Goal: Information Seeking & Learning: Learn about a topic

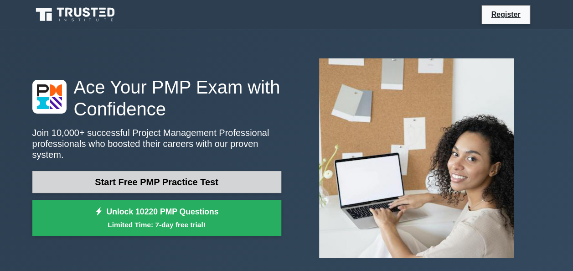
click at [166, 174] on link "Start Free PMP Practice Test" at bounding box center [156, 182] width 249 height 22
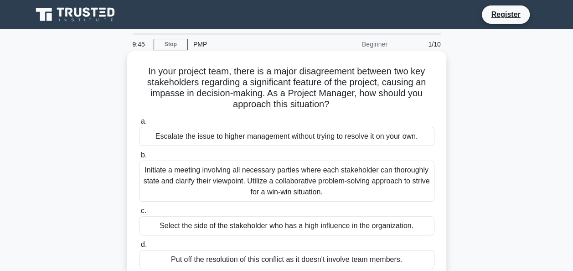
scroll to position [46, 0]
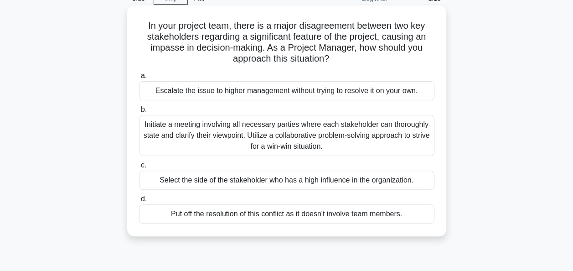
click at [310, 133] on div "Initiate a meeting involving all necessary parties where each stakeholder can t…" at bounding box center [286, 135] width 295 height 41
click at [139, 113] on input "b. Initiate a meeting involving all necessary parties where each stakeholder ca…" at bounding box center [139, 110] width 0 height 6
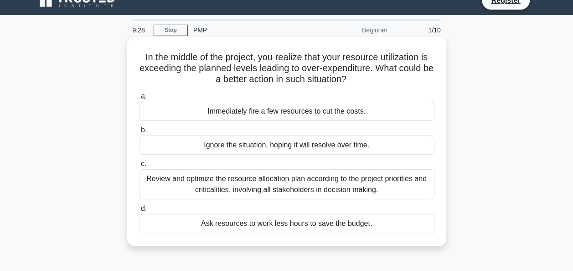
scroll to position [0, 0]
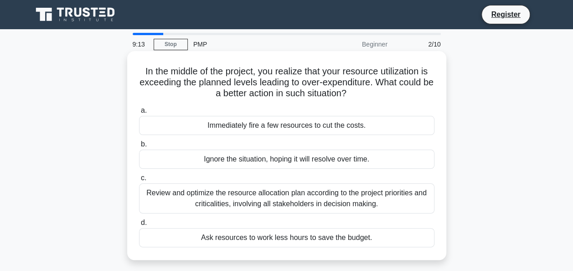
click at [240, 200] on div "Review and optimize the resource allocation plan according to the project prior…" at bounding box center [286, 198] width 295 height 30
click at [139, 181] on input "c. Review and optimize the resource allocation plan according to the project pr…" at bounding box center [139, 178] width 0 height 6
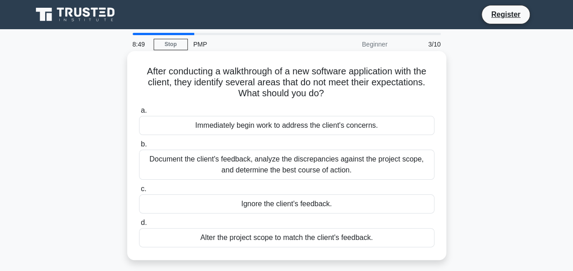
click at [324, 161] on div "Document the client's feedback, analyze the discrepancies against the project s…" at bounding box center [286, 164] width 295 height 30
click at [139, 147] on input "b. Document the client's feedback, analyze the discrepancies against the projec…" at bounding box center [139, 144] width 0 height 6
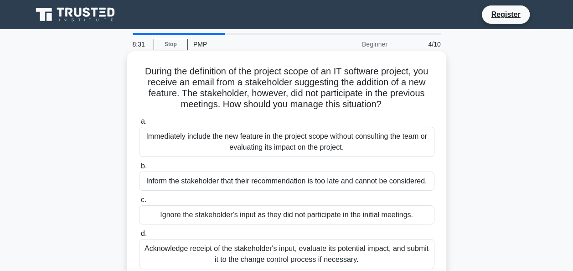
scroll to position [46, 0]
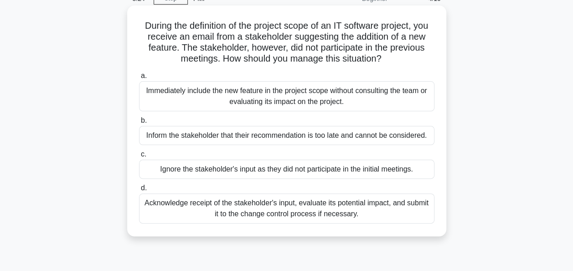
click at [249, 211] on div "Acknowledge receipt of the stakeholder's input, evaluate its potential impact, …" at bounding box center [286, 208] width 295 height 30
click at [139, 191] on input "d. Acknowledge receipt of the stakeholder's input, evaluate its potential impac…" at bounding box center [139, 188] width 0 height 6
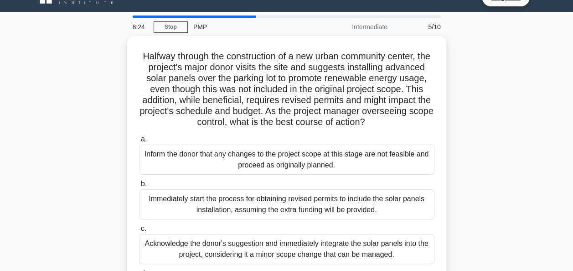
scroll to position [0, 0]
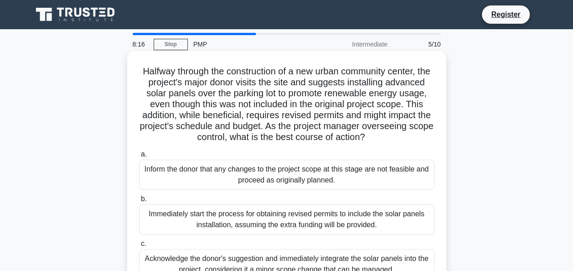
click at [258, 81] on h5 "Halfway through the construction of a new urban community center, the project's…" at bounding box center [286, 104] width 297 height 77
click at [243, 85] on h5 "Halfway through the construction of a new urban community center, the project's…" at bounding box center [286, 104] width 297 height 77
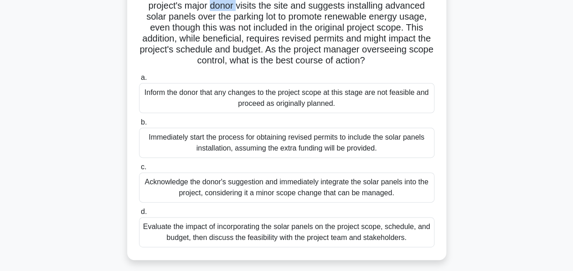
scroll to position [91, 0]
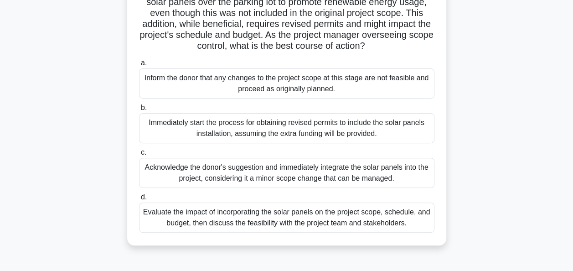
click at [298, 227] on div "Evaluate the impact of incorporating the solar panels on the project scope, sch…" at bounding box center [286, 217] width 295 height 30
click at [139, 200] on input "d. Evaluate the impact of incorporating the solar panels on the project scope, …" at bounding box center [139, 197] width 0 height 6
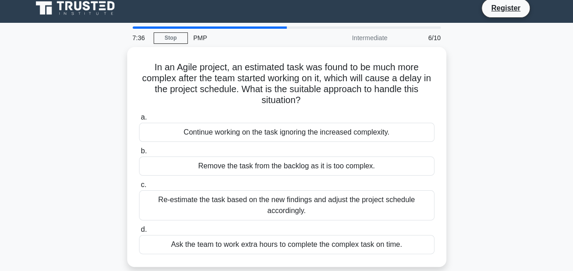
scroll to position [0, 0]
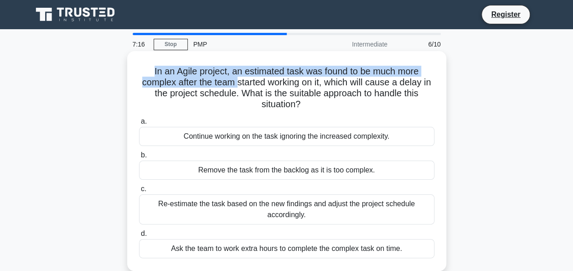
drag, startPoint x: 151, startPoint y: 72, endPoint x: 241, endPoint y: 82, distance: 90.3
click at [241, 82] on h5 "In an Agile project, an estimated task was found to be much more complex after …" at bounding box center [286, 88] width 297 height 45
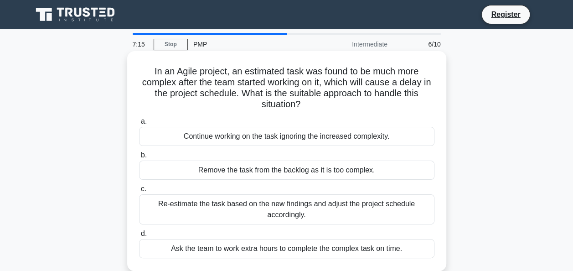
drag, startPoint x: 241, startPoint y: 82, endPoint x: 334, endPoint y: 80, distance: 93.9
click at [334, 80] on h5 "In an Agile project, an estimated task was found to be much more complex after …" at bounding box center [286, 88] width 297 height 45
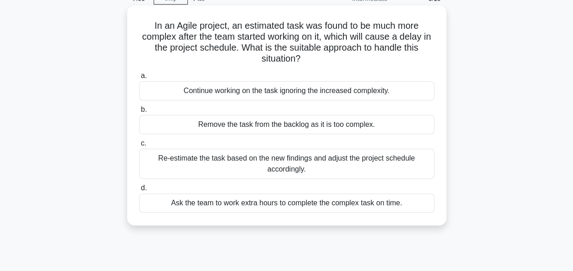
click at [258, 167] on div "Re-estimate the task based on the new findings and adjust the project schedule …" at bounding box center [286, 164] width 295 height 30
click at [139, 146] on input "c. Re-estimate the task based on the new findings and adjust the project schedu…" at bounding box center [139, 143] width 0 height 6
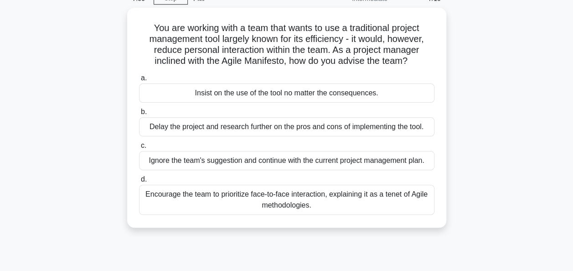
scroll to position [0, 0]
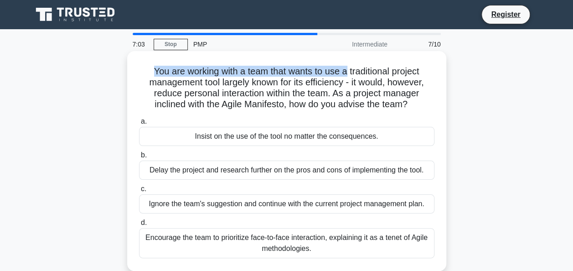
drag, startPoint x: 146, startPoint y: 70, endPoint x: 348, endPoint y: 76, distance: 202.4
click at [348, 76] on h5 "You are working with a team that wants to use a traditional project management …" at bounding box center [286, 88] width 297 height 45
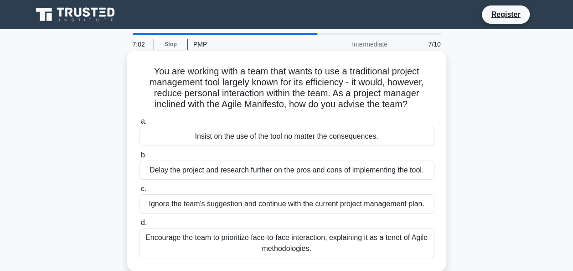
drag, startPoint x: 348, startPoint y: 76, endPoint x: 369, endPoint y: 83, distance: 22.3
click at [369, 83] on h5 "You are working with a team that wants to use a traditional project management …" at bounding box center [286, 88] width 297 height 45
click at [223, 242] on div "Encourage the team to prioritize face-to-face interaction, explaining it as a t…" at bounding box center [286, 243] width 295 height 30
click at [139, 226] on input "d. Encourage the team to prioritize face-to-face interaction, explaining it as …" at bounding box center [139, 223] width 0 height 6
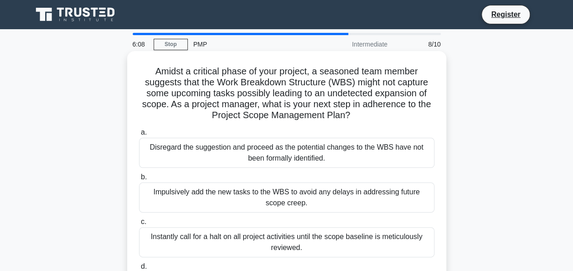
click at [174, 73] on h5 "Amidst a critical phase of your project, a seasoned team member suggests that t…" at bounding box center [286, 94] width 297 height 56
drag, startPoint x: 167, startPoint y: 94, endPoint x: 207, endPoint y: 98, distance: 40.3
click at [207, 98] on h5 "Amidst a critical phase of your project, a seasoned team member suggests that t…" at bounding box center [286, 94] width 297 height 56
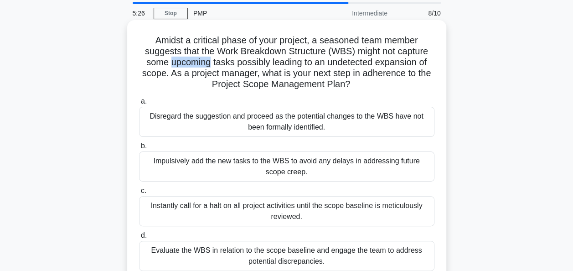
scroll to position [46, 0]
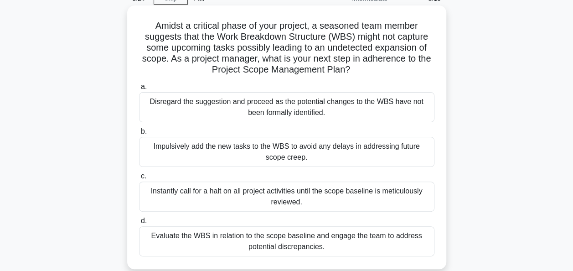
click at [224, 236] on div "Evaluate the WBS in relation to the scope baseline and engage the team to addre…" at bounding box center [286, 241] width 295 height 30
click at [139, 224] on input "d. Evaluate the WBS in relation to the scope baseline and engage the team to ad…" at bounding box center [139, 221] width 0 height 6
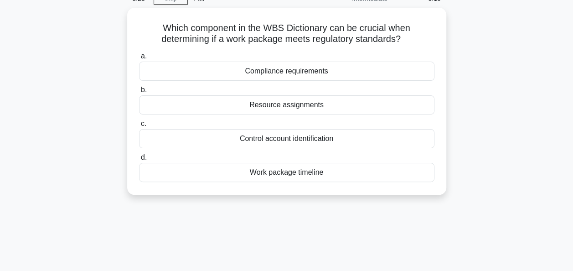
scroll to position [0, 0]
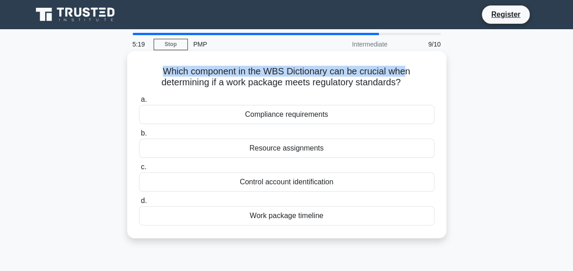
drag, startPoint x: 160, startPoint y: 71, endPoint x: 408, endPoint y: 75, distance: 247.9
click at [408, 75] on h5 "Which component in the WBS Dictionary can be crucial when determining if a work…" at bounding box center [286, 77] width 297 height 23
click at [169, 77] on h5 "Which component in the WBS Dictionary can be crucial when determining if a work…" at bounding box center [286, 77] width 297 height 23
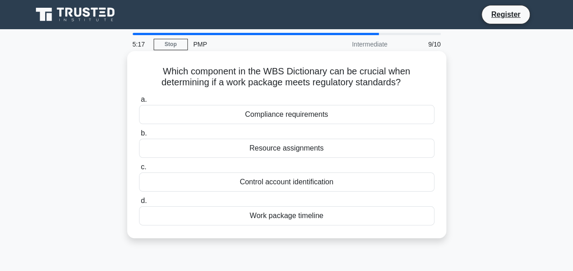
click at [274, 69] on h5 "Which component in the WBS Dictionary can be crucial when determining if a work…" at bounding box center [286, 77] width 297 height 23
drag, startPoint x: 267, startPoint y: 72, endPoint x: 330, endPoint y: 74, distance: 62.9
click at [330, 74] on h5 "Which component in the WBS Dictionary can be crucial when determining if a work…" at bounding box center [286, 77] width 297 height 23
click at [285, 117] on div "Compliance requirements" at bounding box center [286, 114] width 295 height 19
click at [139, 103] on input "a. Compliance requirements" at bounding box center [139, 100] width 0 height 6
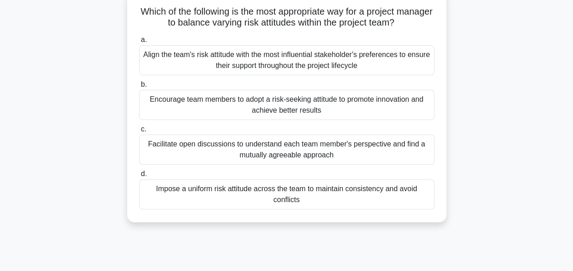
scroll to position [46, 0]
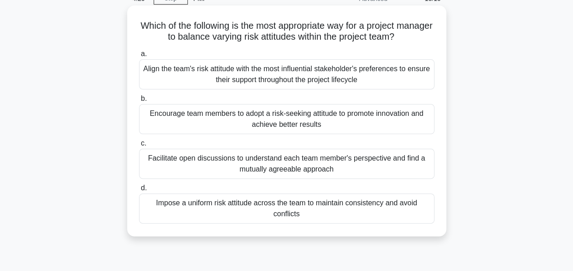
click at [264, 121] on div "Encourage team members to adopt a risk-seeking attitude to promote innovation a…" at bounding box center [286, 119] width 295 height 30
click at [139, 102] on input "b. Encourage team members to adopt a risk-seeking attitude to promote innovatio…" at bounding box center [139, 99] width 0 height 6
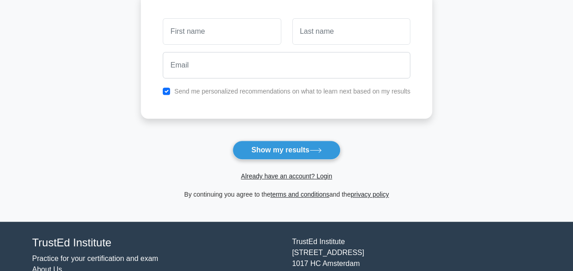
scroll to position [137, 0]
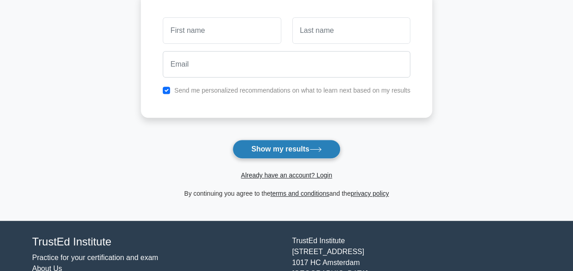
click at [266, 152] on button "Show my results" at bounding box center [286, 148] width 108 height 19
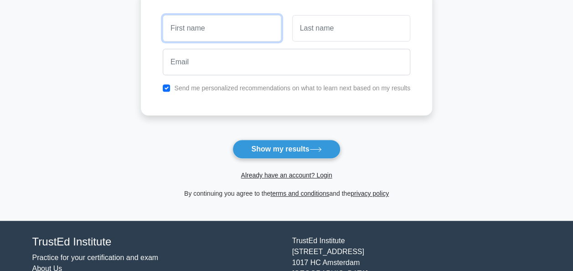
click at [214, 35] on input "text" at bounding box center [222, 28] width 118 height 26
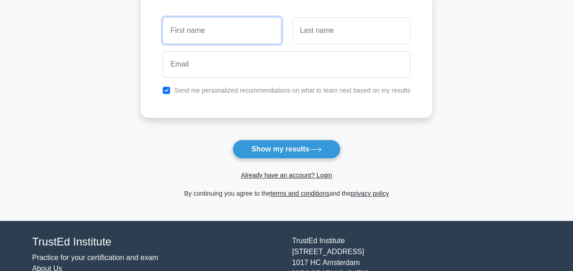
scroll to position [91, 0]
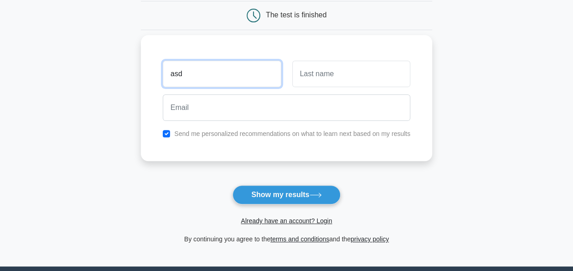
type input "asd"
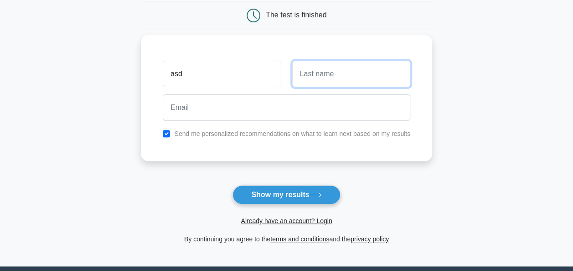
click at [336, 72] on input "text" at bounding box center [351, 74] width 118 height 26
type input "asd"
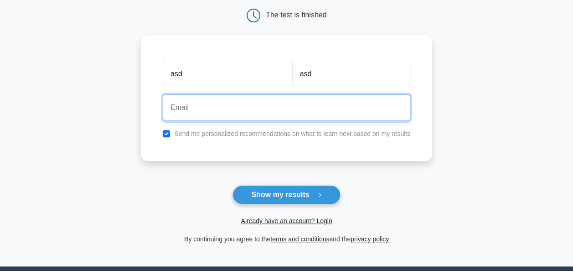
click at [195, 110] on input "email" at bounding box center [286, 107] width 247 height 26
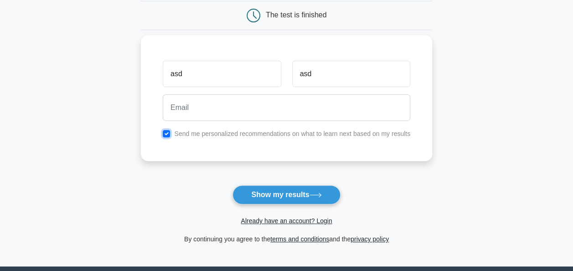
click at [164, 132] on input "checkbox" at bounding box center [166, 133] width 7 height 7
checkbox input "false"
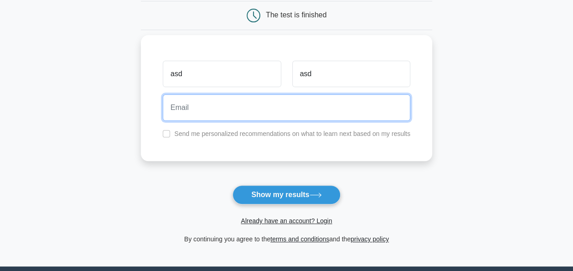
click at [185, 112] on input "email" at bounding box center [286, 107] width 247 height 26
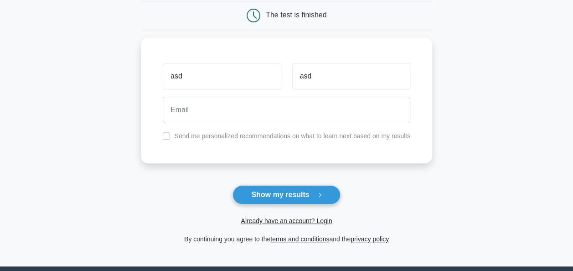
click at [134, 177] on main "Wait, there is more! Continue to see your result The test is finished asd asd" at bounding box center [286, 102] width 573 height 328
click at [251, 193] on button "Show my results" at bounding box center [286, 194] width 108 height 19
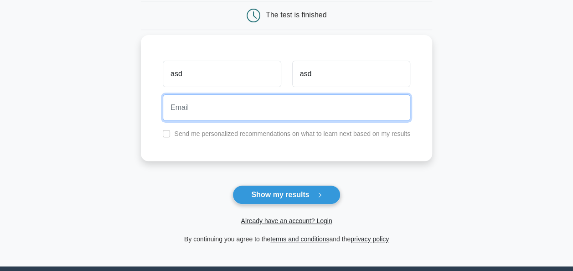
click at [213, 106] on input "email" at bounding box center [286, 107] width 247 height 26
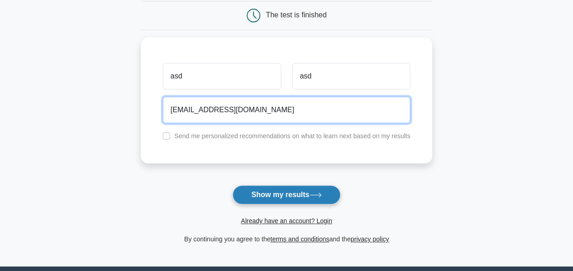
type input "asd@tiscali.it"
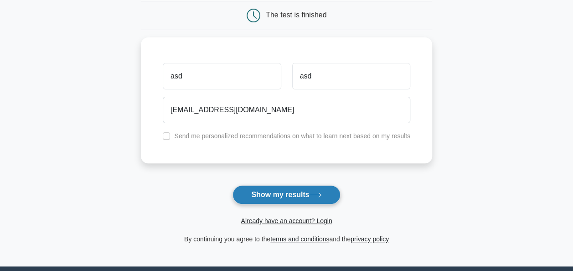
click at [277, 197] on button "Show my results" at bounding box center [286, 194] width 108 height 19
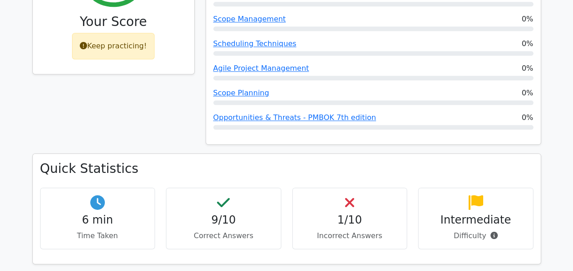
scroll to position [501, 0]
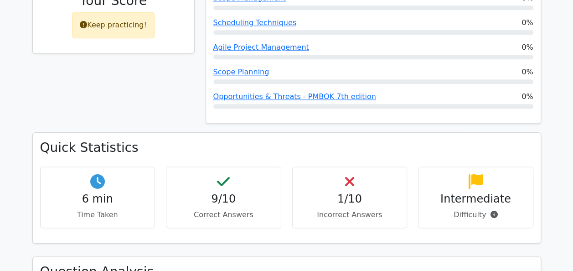
click at [347, 192] on h4 "1/10" at bounding box center [350, 198] width 100 height 13
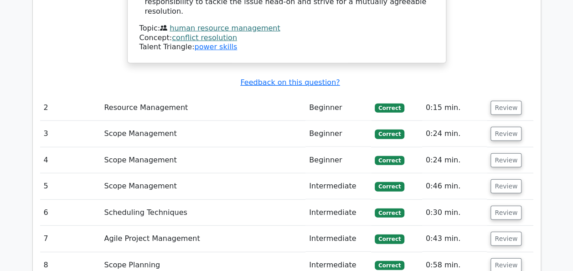
scroll to position [1276, 0]
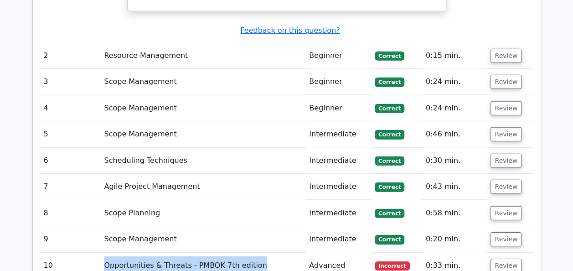
drag, startPoint x: 103, startPoint y: 178, endPoint x: 283, endPoint y: 183, distance: 179.6
click at [283, 252] on td "Opportunities & Threats - PMBOK 7th edition" at bounding box center [202, 265] width 205 height 26
drag, startPoint x: 283, startPoint y: 183, endPoint x: 227, endPoint y: 179, distance: 55.3
click at [227, 252] on td "Opportunities & Threats - PMBOK 7th edition" at bounding box center [202, 265] width 205 height 26
click at [197, 252] on td "Opportunities & Threats - PMBOK 7th edition" at bounding box center [202, 265] width 205 height 26
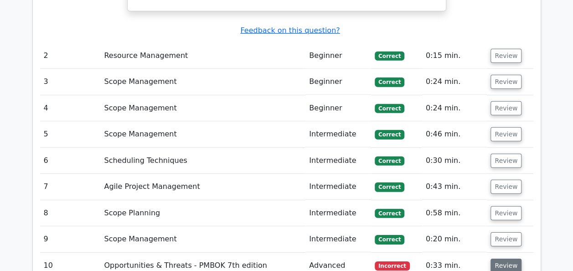
click at [501, 258] on button "Review" at bounding box center [505, 265] width 31 height 14
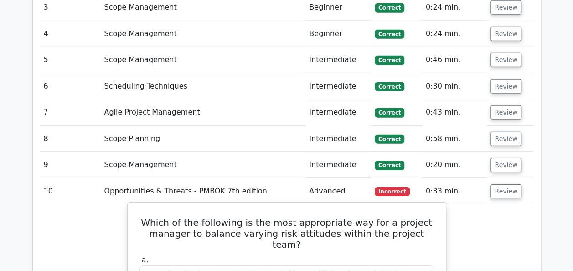
scroll to position [1413, 0]
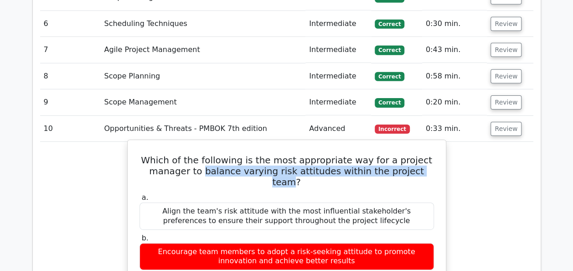
drag, startPoint x: 199, startPoint y: 84, endPoint x: 419, endPoint y: 90, distance: 220.6
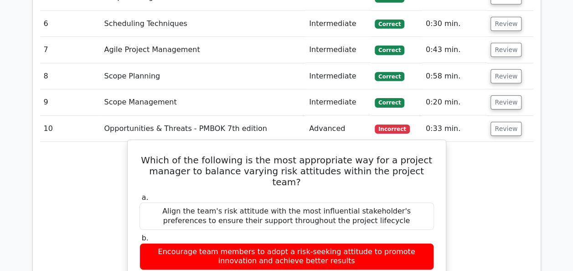
drag, startPoint x: 419, startPoint y: 90, endPoint x: 224, endPoint y: 82, distance: 195.2
click at [230, 154] on h5 "Which of the following is the most appropriate way for a project manager to bal…" at bounding box center [287, 170] width 296 height 33
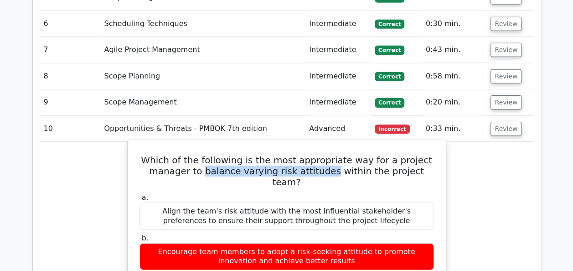
drag, startPoint x: 200, startPoint y: 84, endPoint x: 320, endPoint y: 85, distance: 120.7
click at [320, 154] on h5 "Which of the following is the most appropriate way for a project manager to bal…" at bounding box center [287, 170] width 296 height 33
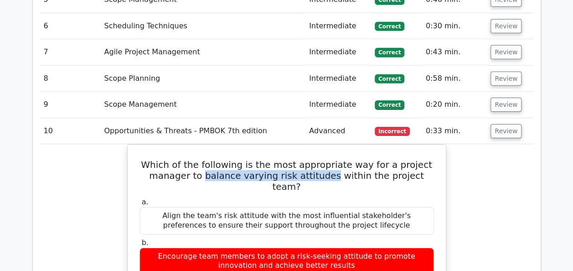
scroll to position [1418, 0]
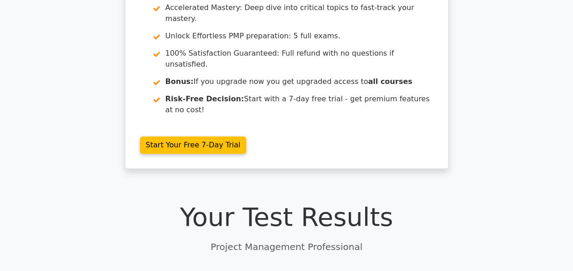
scroll to position [97, 0]
